Goal: Task Accomplishment & Management: Manage account settings

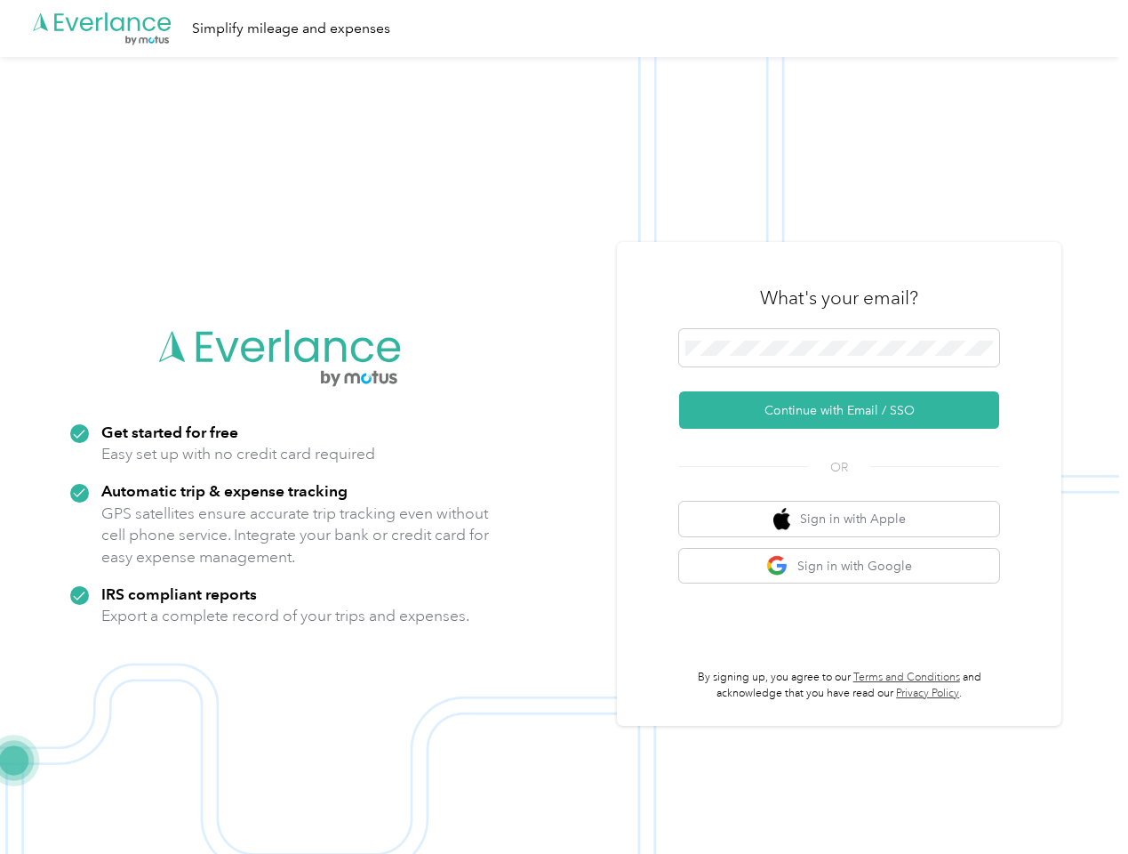
click at [564, 427] on img at bounding box center [559, 484] width 1119 height 854
click at [564, 28] on div ".cls-1 { fill: #00adee; } .cls-2 { fill: #fff; } .cls-3 { fill: #707372; } .cls…" at bounding box center [559, 28] width 1119 height 57
click at [846, 410] on button "Continue with Email / SSO" at bounding box center [839, 409] width 320 height 37
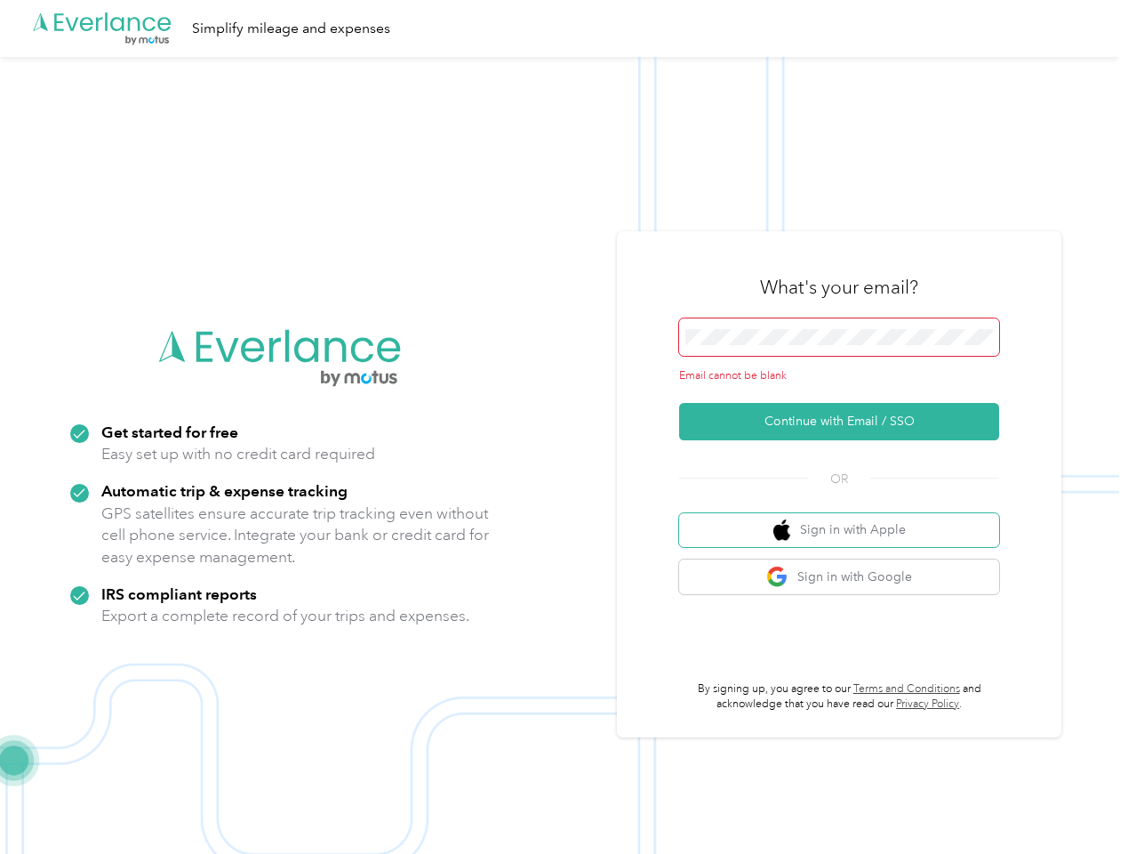
click at [846, 518] on button "Sign in with Apple" at bounding box center [839, 530] width 320 height 35
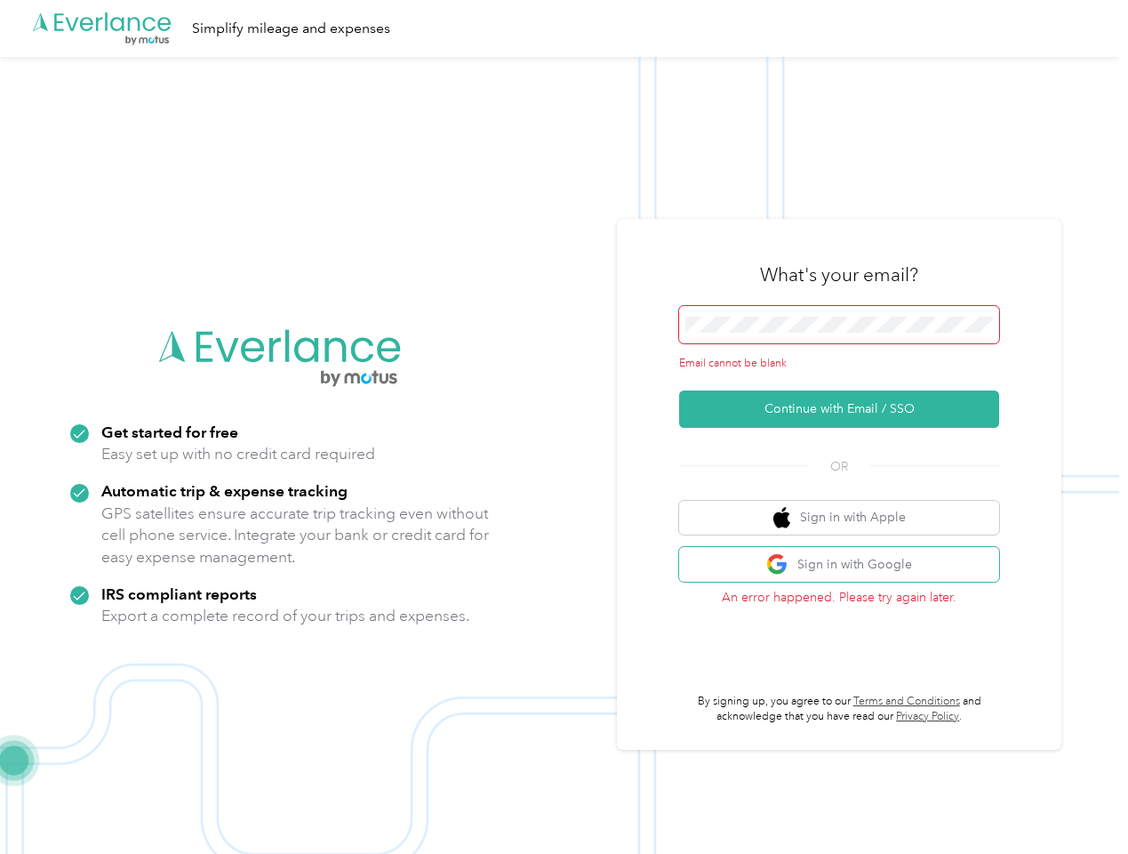
click at [846, 566] on button "Sign in with Google" at bounding box center [839, 564] width 320 height 35
